Goal: Information Seeking & Learning: Learn about a topic

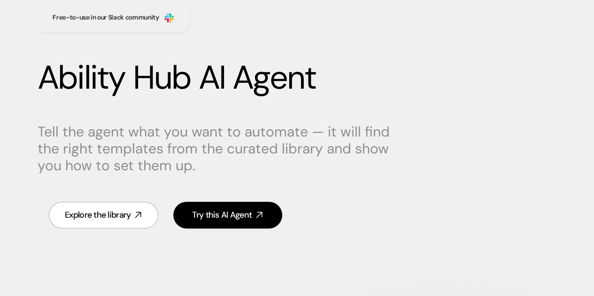
scroll to position [76, 0]
click at [406, 159] on div "Tell the agent what you want to automate — it will find the right templates fro…" at bounding box center [297, 148] width 518 height 69
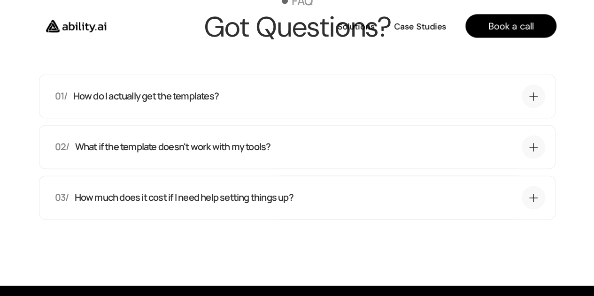
scroll to position [2460, 0]
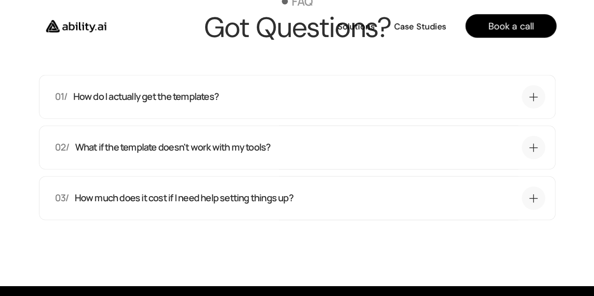
click at [266, 100] on div "01/ How do I actually get the templates?" at bounding box center [286, 96] width 462 height 13
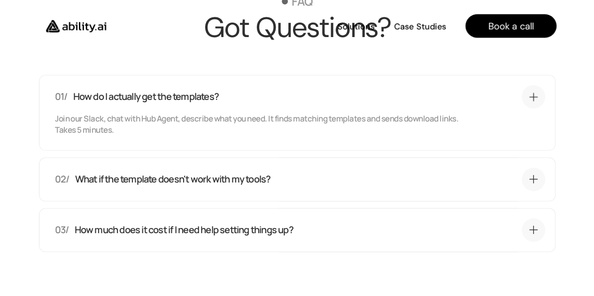
click at [286, 173] on div "02/ What if the template doesn't work with my tools?" at bounding box center [286, 179] width 462 height 13
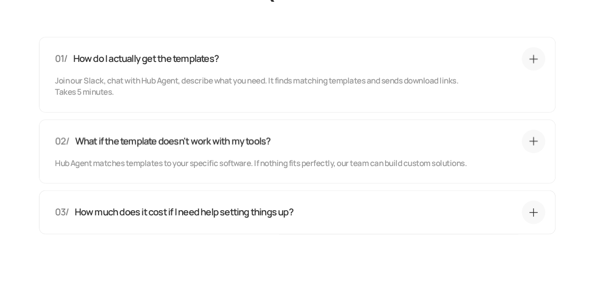
click at [248, 204] on div "03/ How much does it cost if I need help setting things up?" at bounding box center [300, 212] width 490 height 23
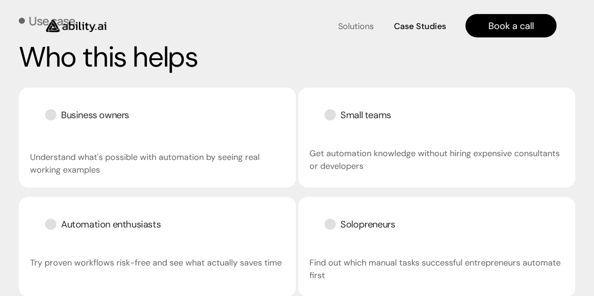
scroll to position [1345, 0]
click at [357, 27] on h4 "Solutions" at bounding box center [356, 25] width 36 height 12
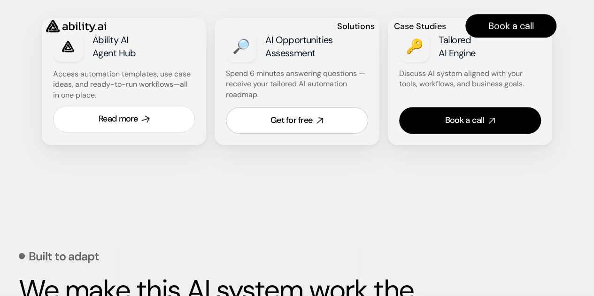
scroll to position [662, 0]
click at [169, 123] on link "Read more" at bounding box center [124, 119] width 142 height 27
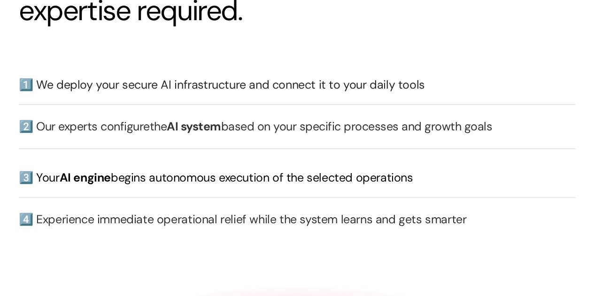
scroll to position [2396, 0]
click at [152, 75] on div "1️⃣ We deploy your secure AI infrastructure and connect it to your daily tools" at bounding box center [297, 80] width 556 height 26
drag, startPoint x: 152, startPoint y: 75, endPoint x: 282, endPoint y: 174, distance: 163.7
click at [282, 174] on div "1️⃣ We deploy your secure AI infrastructure and connect it to your daily tools …" at bounding box center [297, 154] width 556 height 175
click at [282, 174] on h3 "3️⃣ Your AI engine begins autonomous execution of the selected operations" at bounding box center [297, 177] width 556 height 16
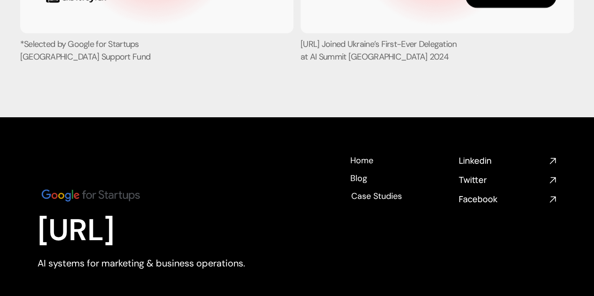
scroll to position [3836, 0]
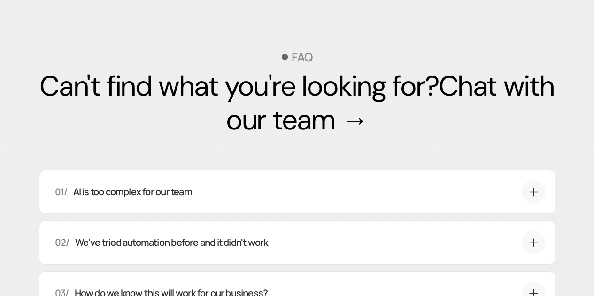
click at [282, 194] on div "01/ AI is too complex for our team" at bounding box center [286, 191] width 462 height 13
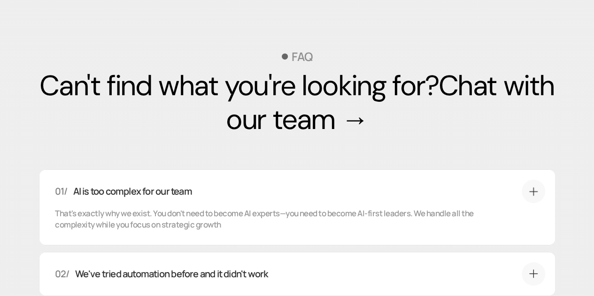
click at [282, 194] on div "01/ AI is too complex for our team" at bounding box center [286, 191] width 462 height 13
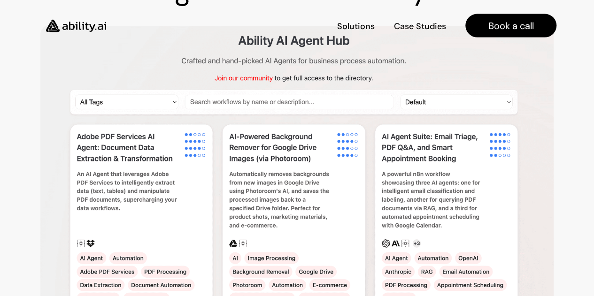
scroll to position [955, 0]
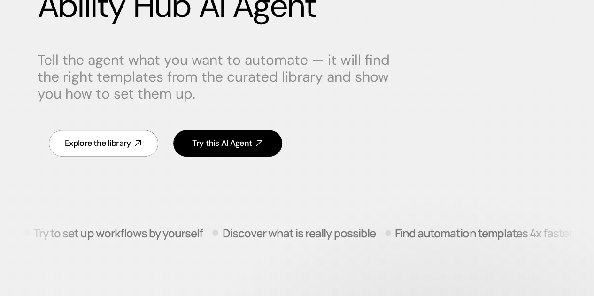
scroll to position [147, 0]
